Goal: Obtain resource: Obtain resource

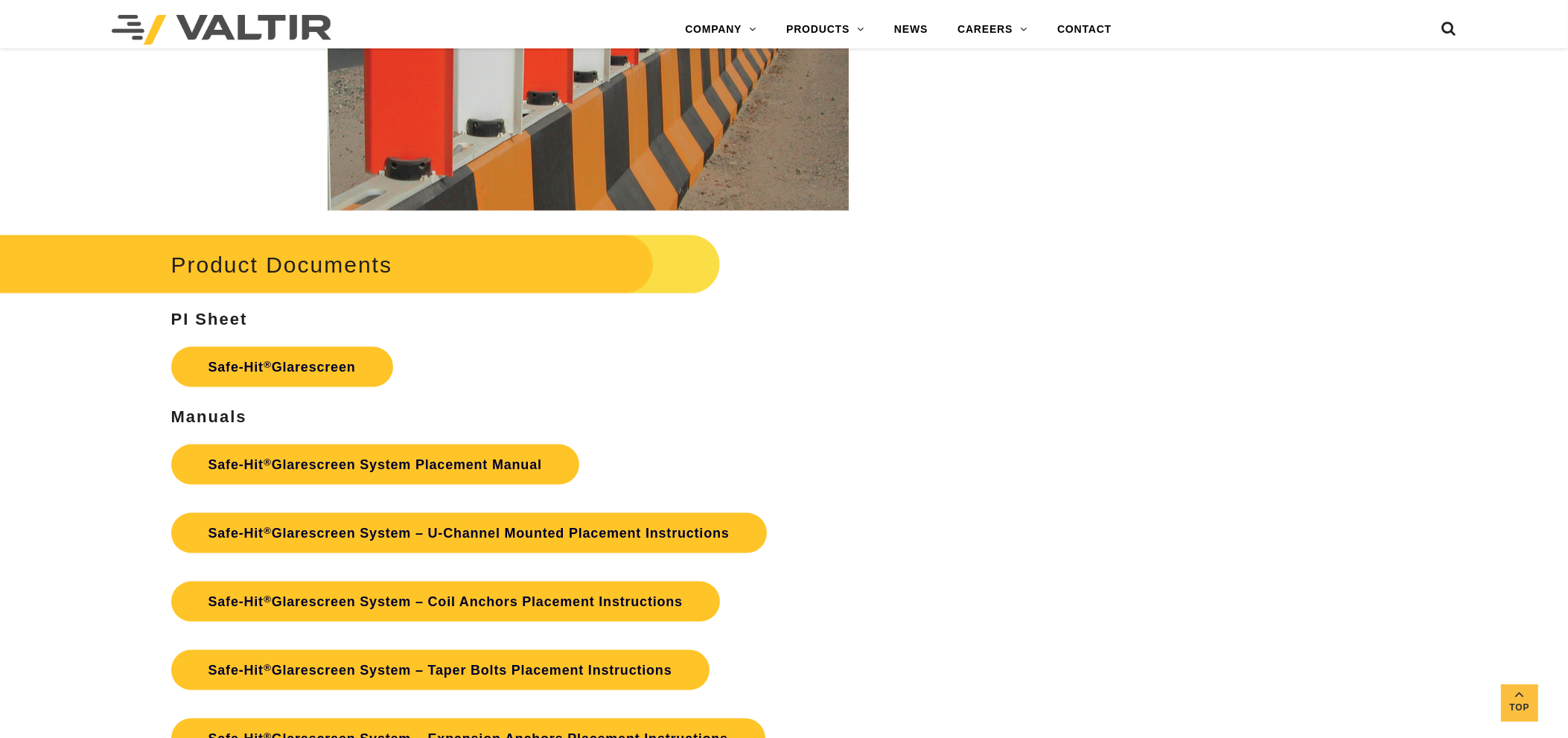
scroll to position [2888, 0]
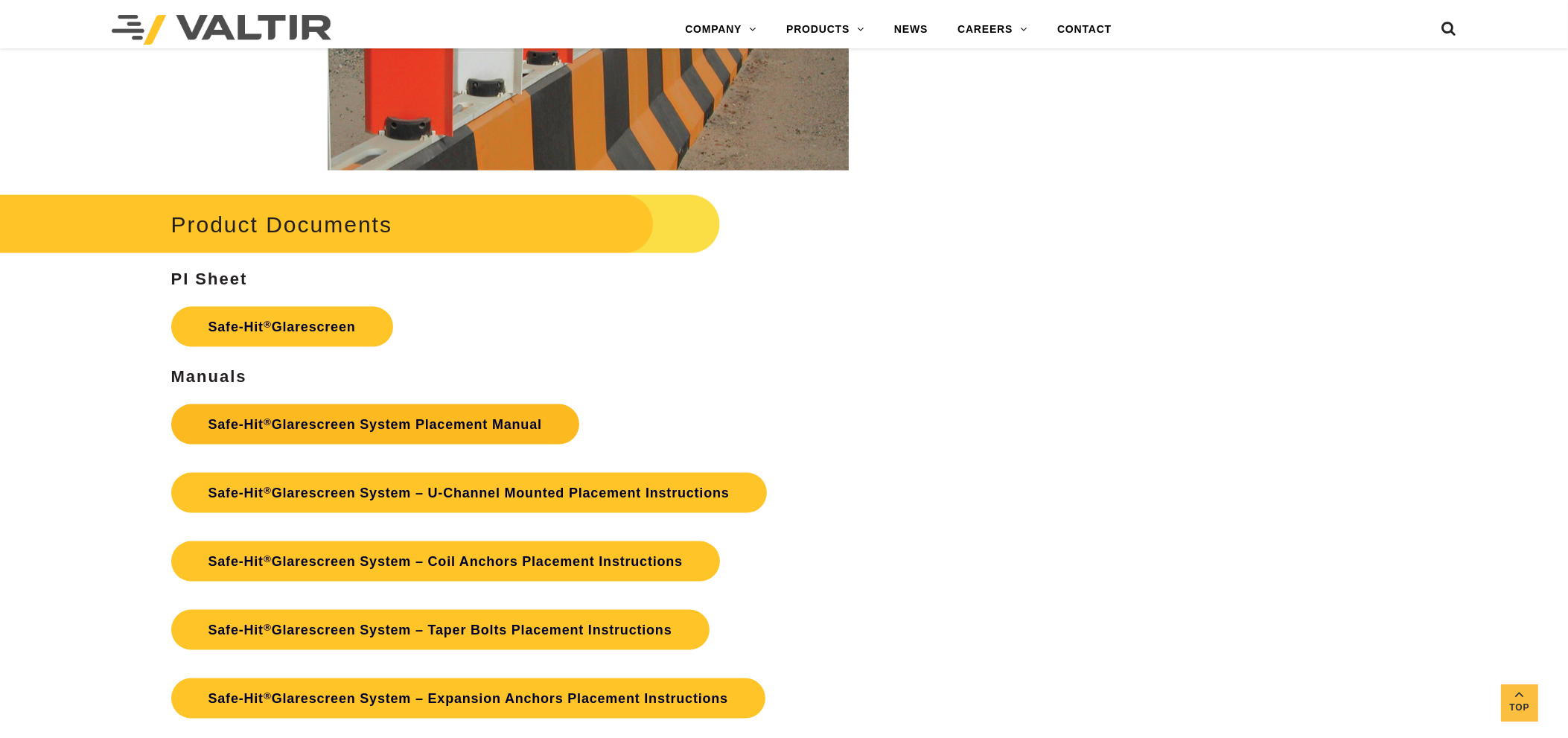
click at [444, 427] on link "Safe-Hit ® Glarescreen System Placement Manual" at bounding box center [375, 424] width 408 height 40
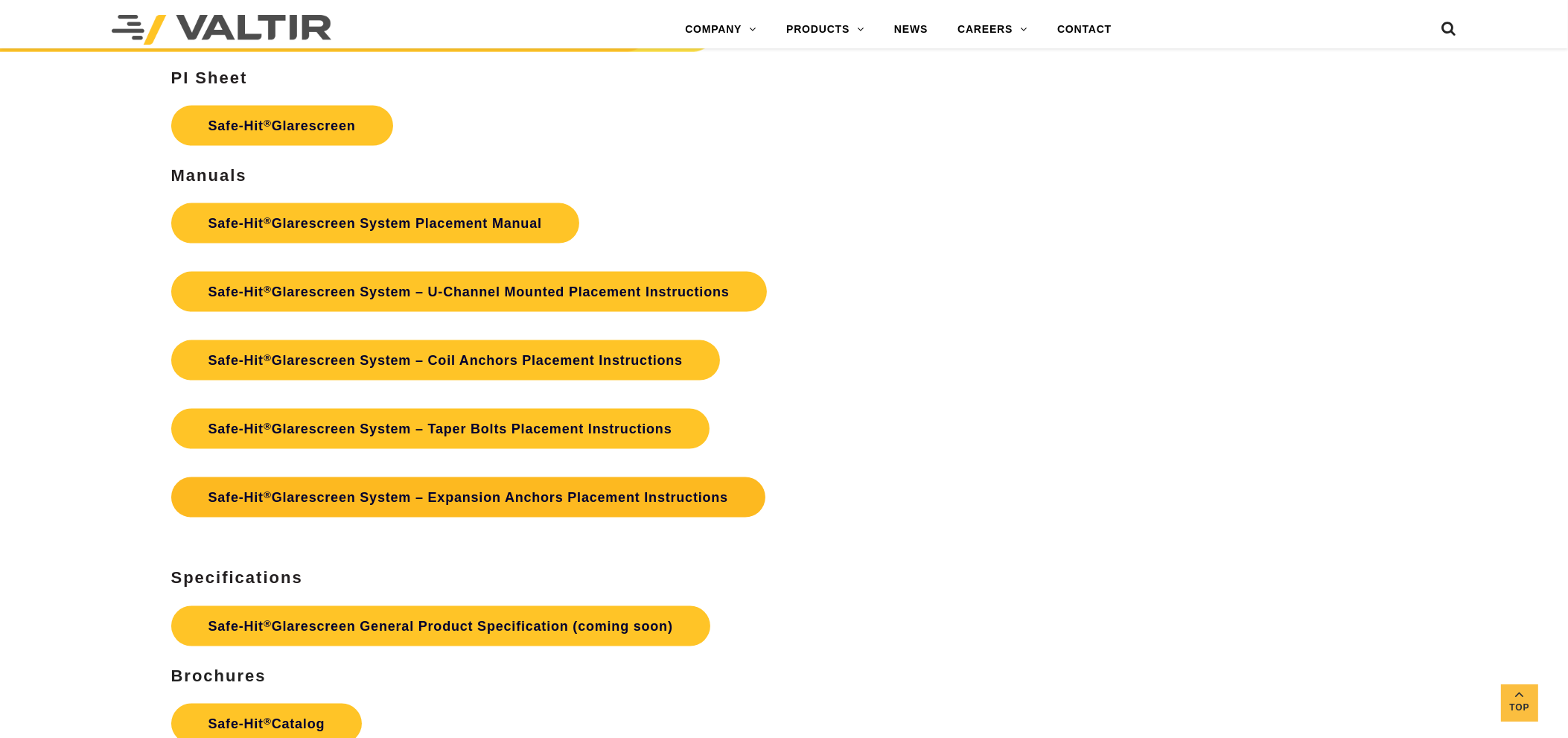
scroll to position [3125, 0]
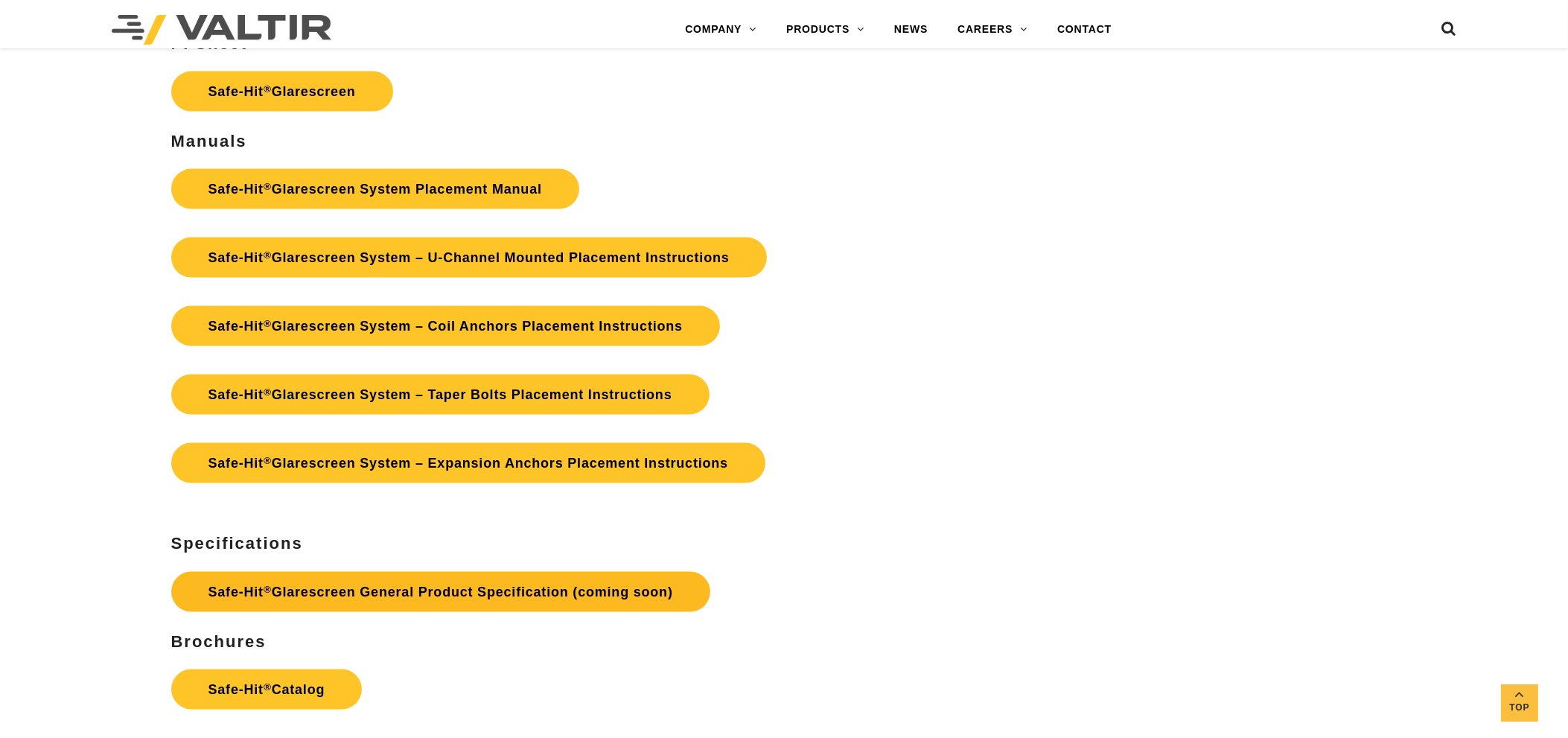
click at [566, 590] on link "Safe-Hit ® Glarescreen General Product Specification (coming soon)" at bounding box center [441, 591] width 539 height 40
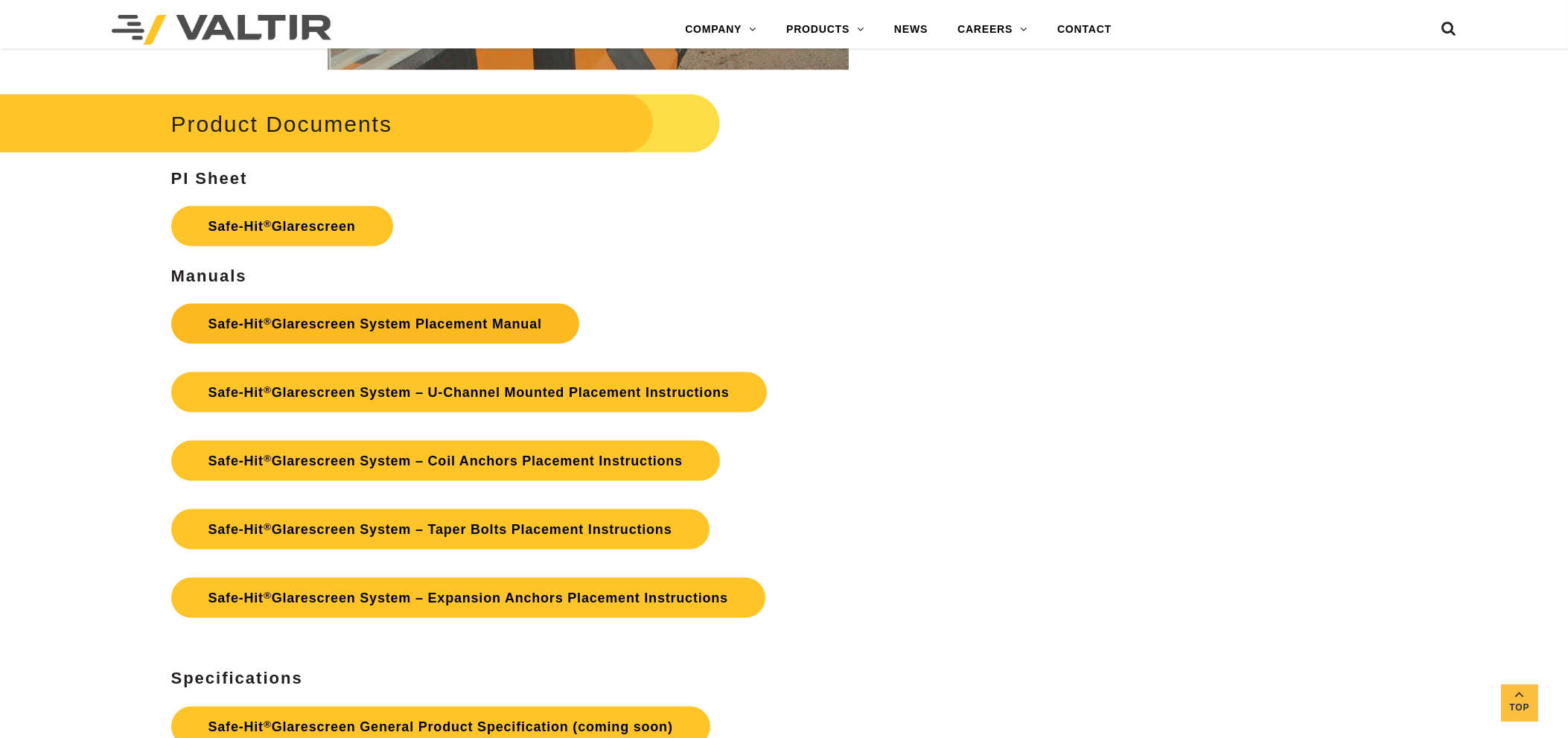
scroll to position [2907, 0]
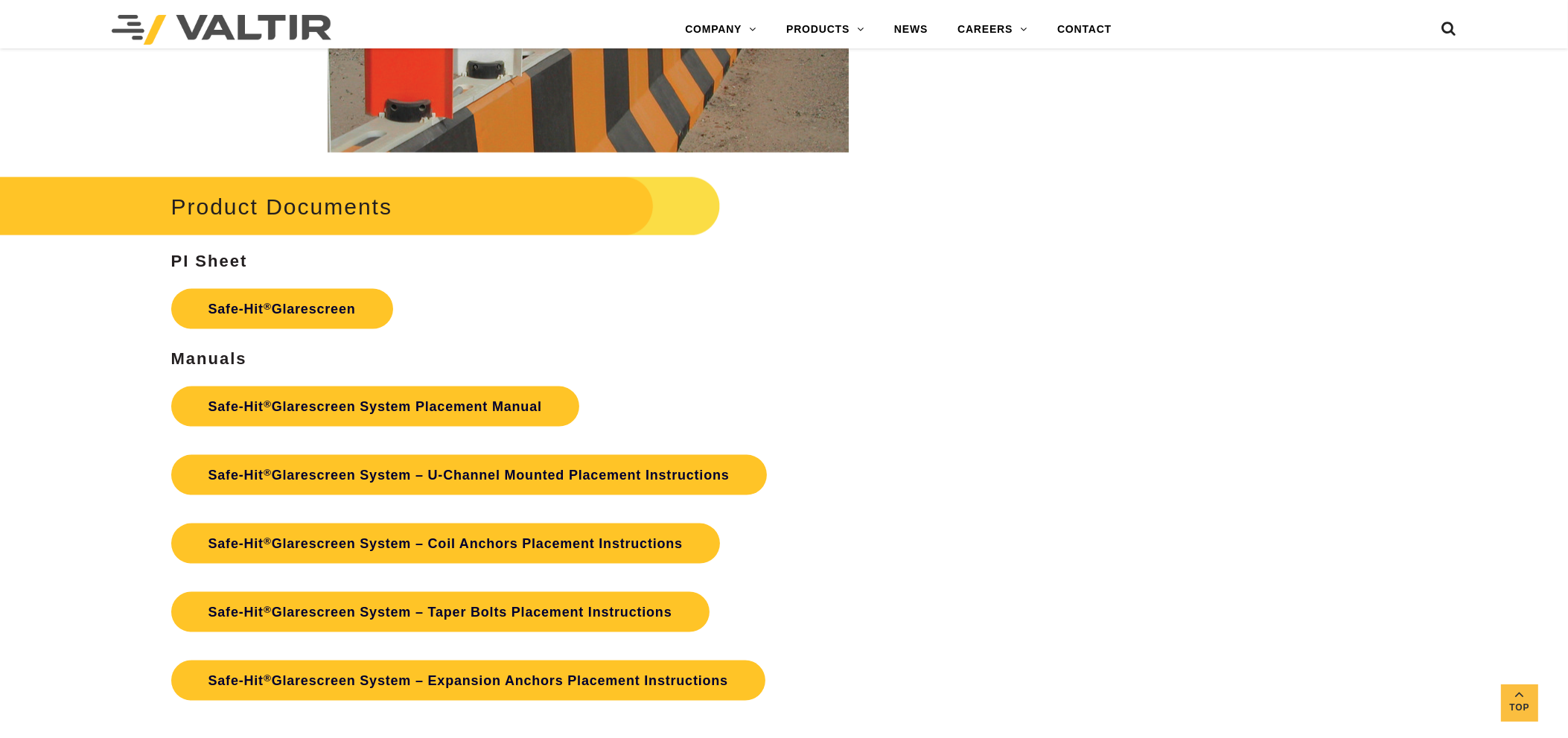
click at [360, 329] on p "Safe-Hit ® Glarescreen" at bounding box center [588, 309] width 835 height 55
click at [353, 308] on link "Safe-Hit ® Glarescreen" at bounding box center [281, 309] width 222 height 40
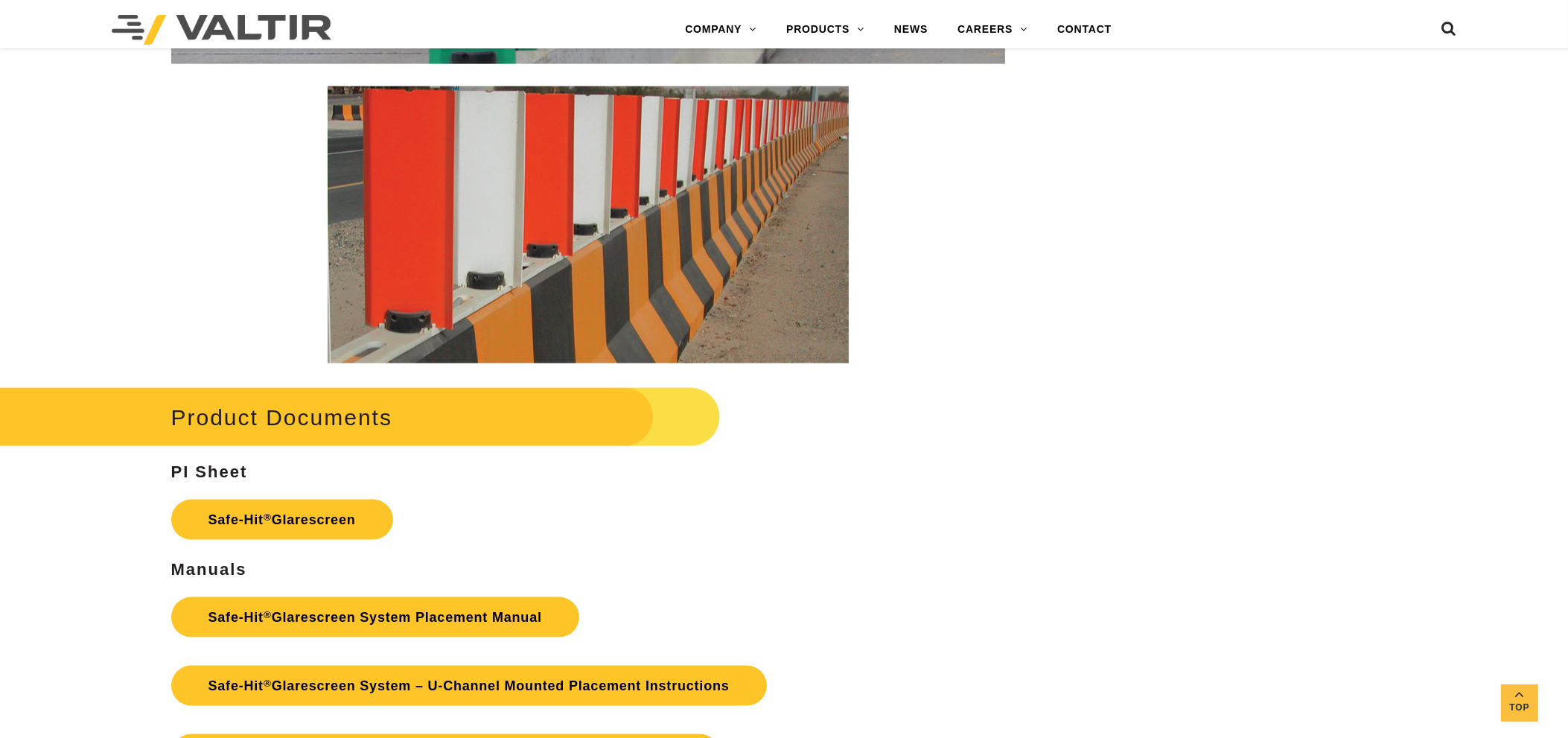
scroll to position [2765, 0]
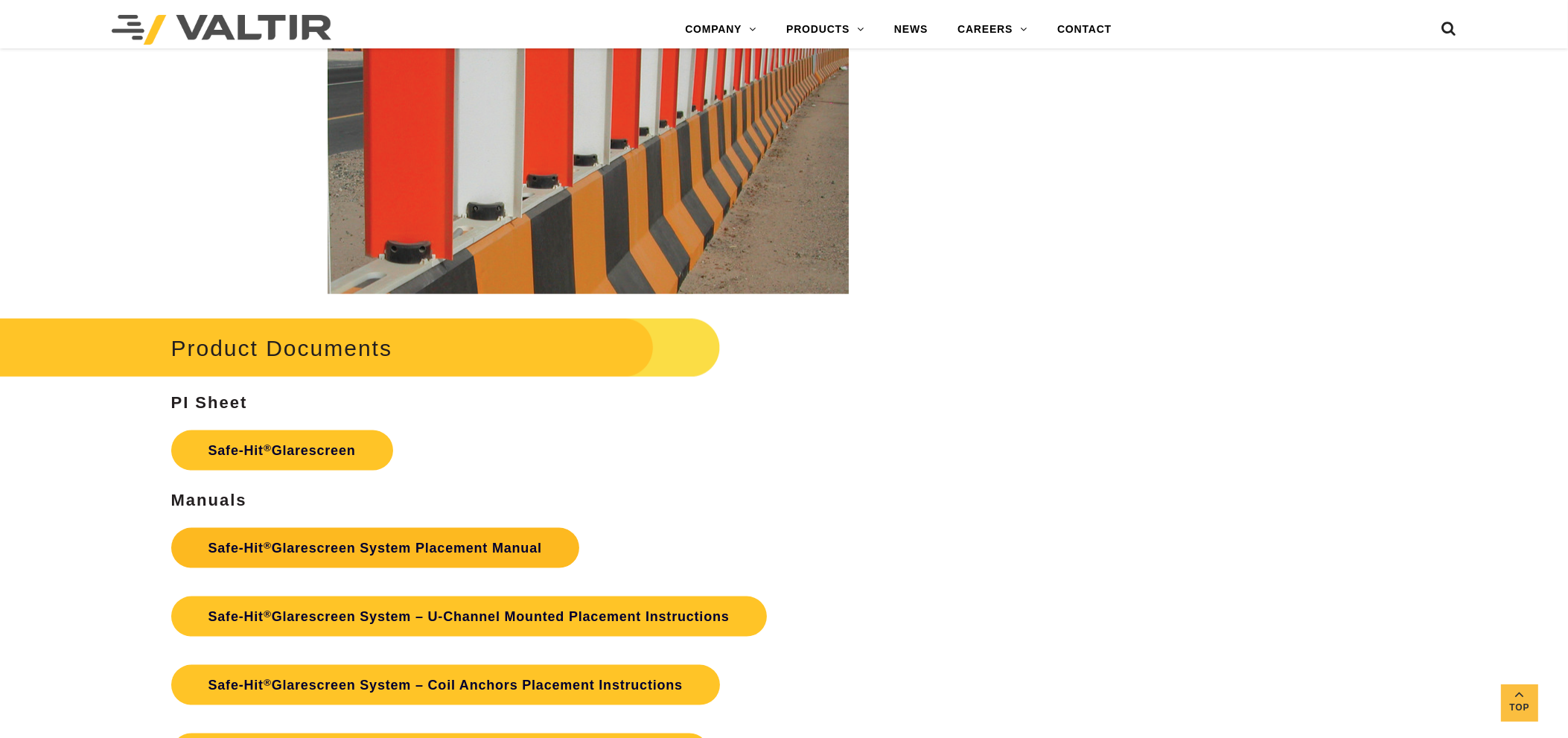
click at [433, 542] on link "Safe-Hit ® Glarescreen System Placement Manual" at bounding box center [375, 547] width 408 height 40
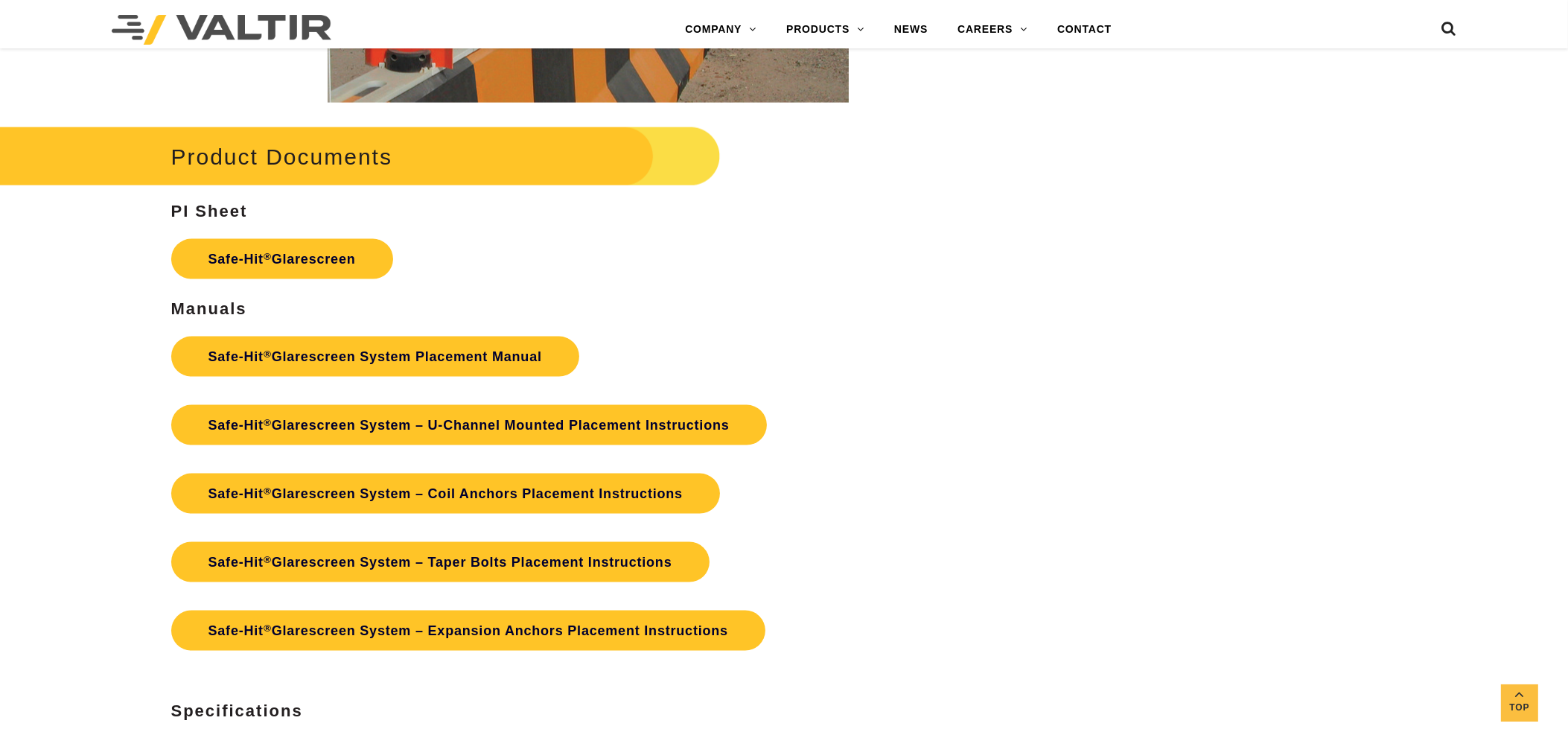
scroll to position [2984, 0]
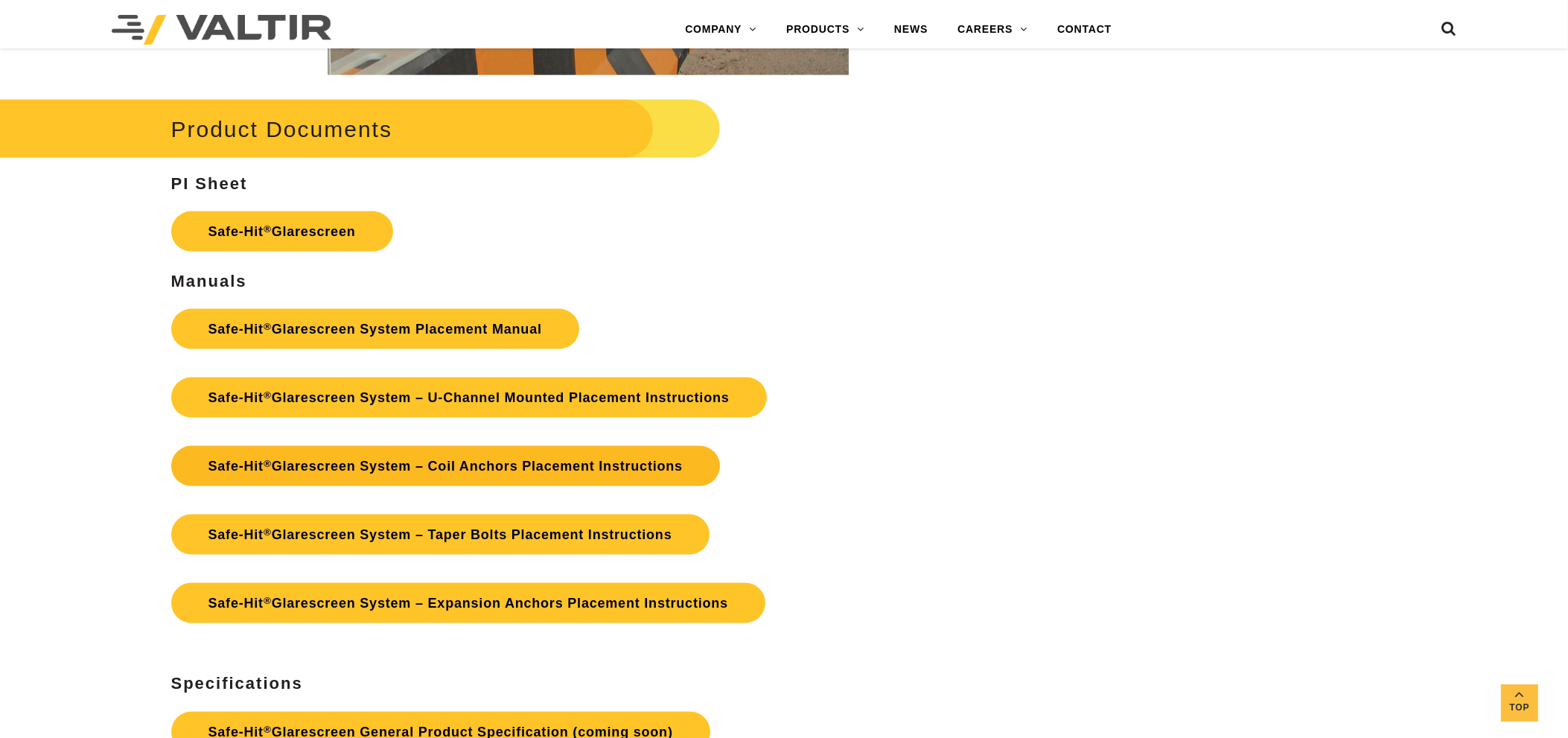
click at [532, 463] on link "Safe-Hit ® Glarescreen System – Coil Anchors Placement Instructions" at bounding box center [445, 466] width 550 height 40
